Goal: Task Accomplishment & Management: Manage account settings

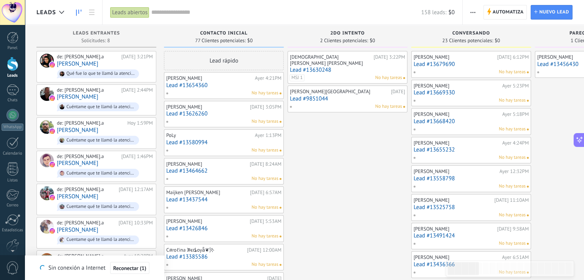
drag, startPoint x: 0, startPoint y: 0, endPoint x: 472, endPoint y: 9, distance: 472.1
click at [472, 9] on span "button" at bounding box center [472, 12] width 5 height 15
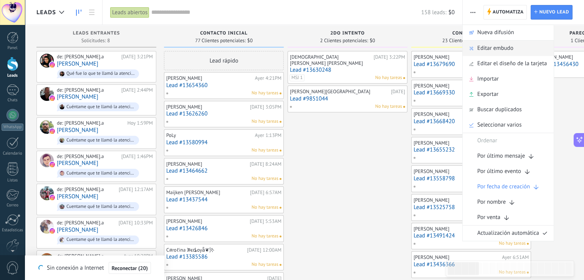
click at [498, 48] on span "Editar embudo" at bounding box center [495, 48] width 36 height 15
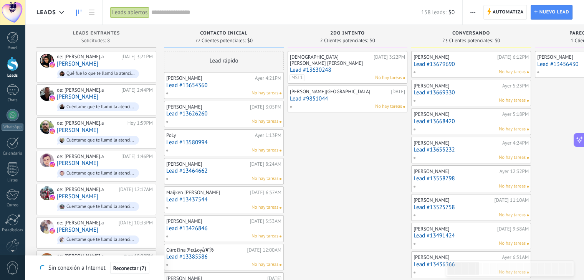
click at [11, 88] on div at bounding box center [13, 89] width 12 height 11
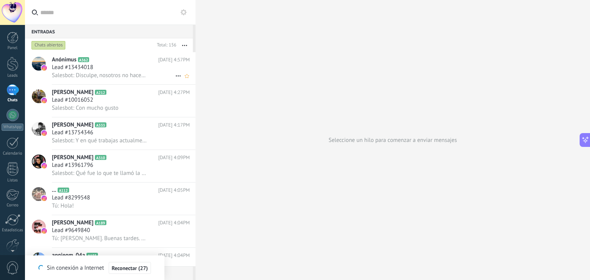
click at [128, 65] on div "Lead #13434018" at bounding box center [121, 68] width 138 height 8
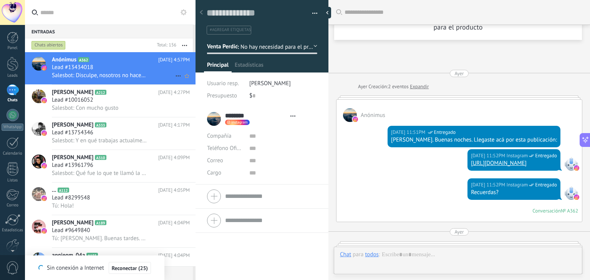
type textarea "**********"
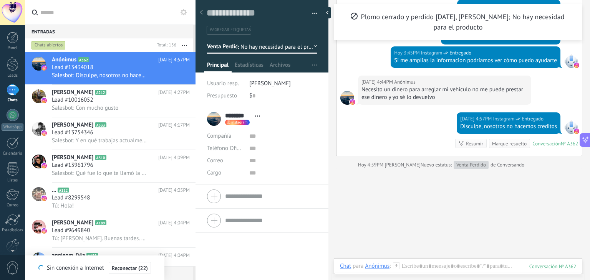
click at [311, 45] on button "Venta Perdido" at bounding box center [262, 47] width 110 height 14
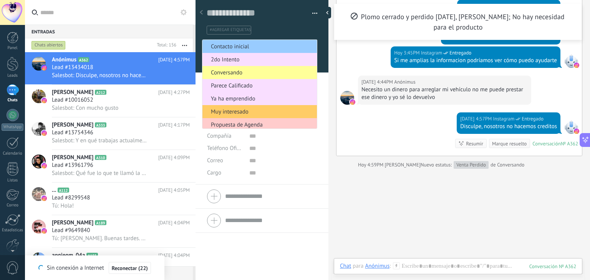
scroll to position [161, 0]
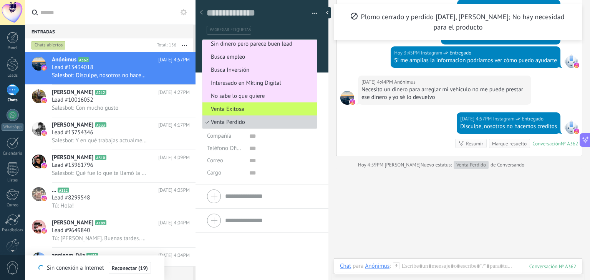
click at [368, 148] on div "[DATE] 4:57PM Instagram Entregado Disculpe, nosotros no hacemos creditos Conver…" at bounding box center [458, 134] width 245 height 43
